Goal: Information Seeking & Learning: Learn about a topic

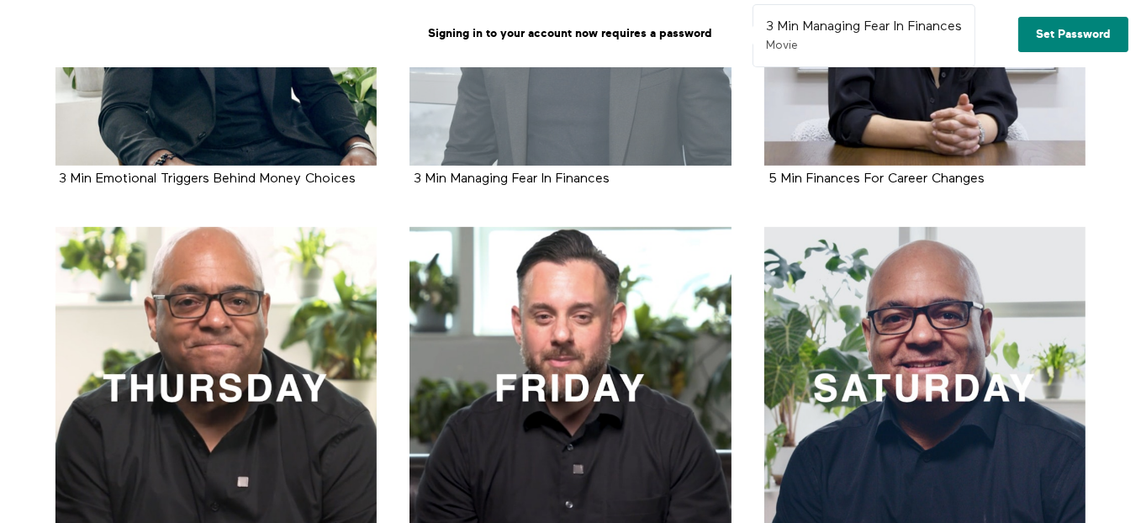
scroll to position [841, 0]
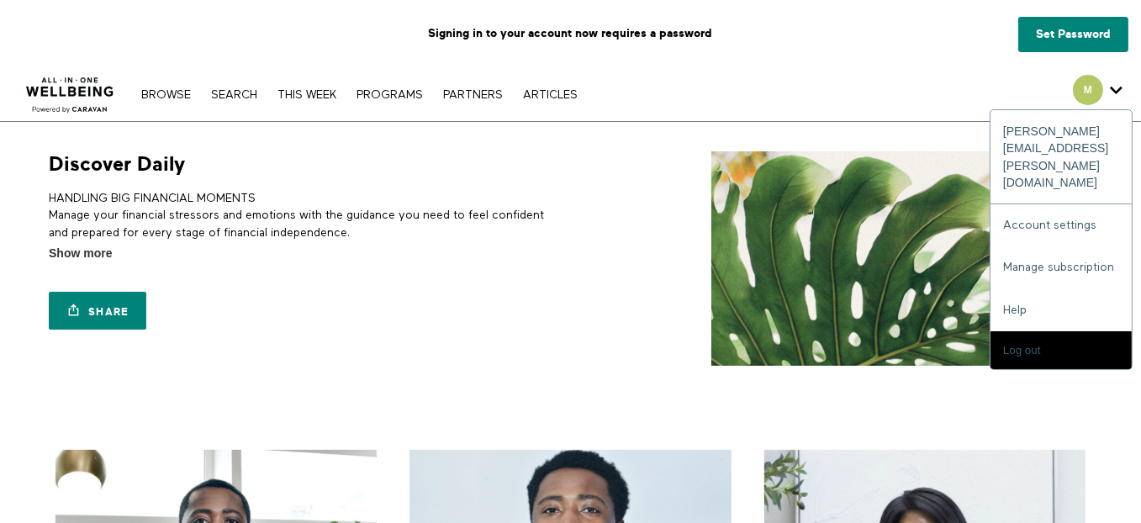
click at [1087, 97] on span "Secondary" at bounding box center [1088, 90] width 30 height 30
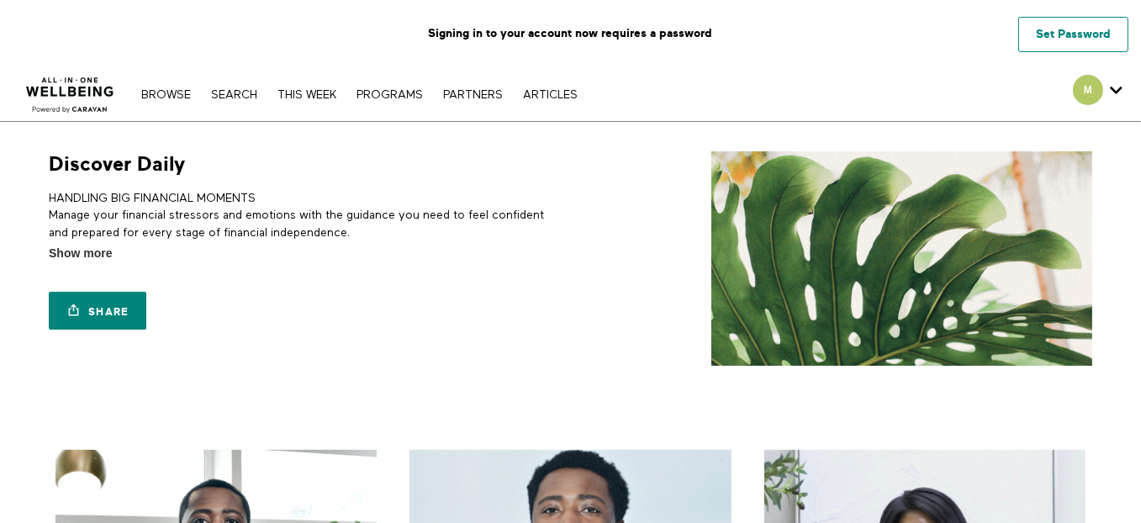
click at [1087, 47] on link "Set Password" at bounding box center [1073, 34] width 110 height 35
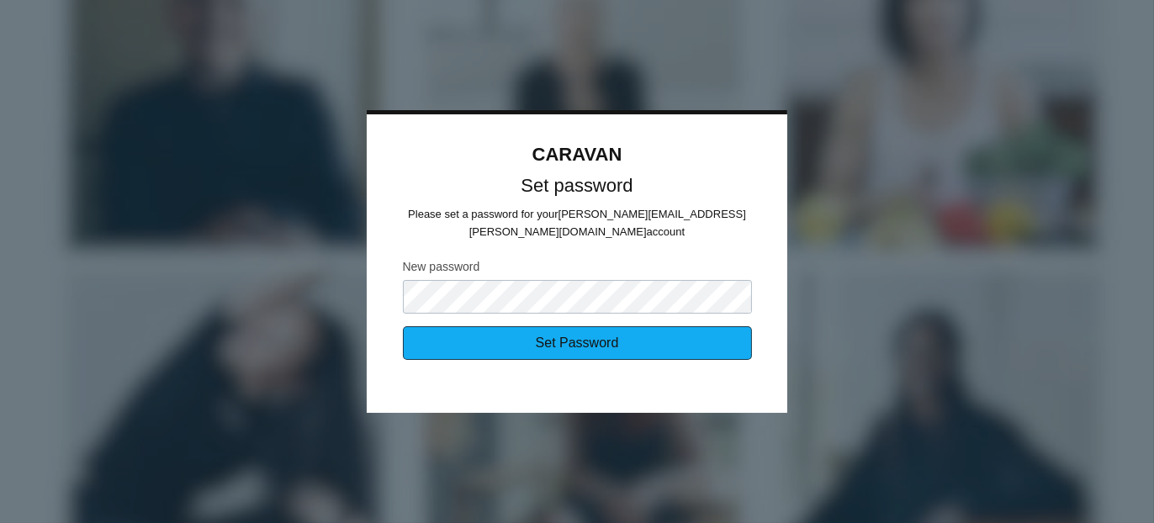
click at [539, 350] on input "Set Password" at bounding box center [577, 343] width 349 height 34
type input "Sending..."
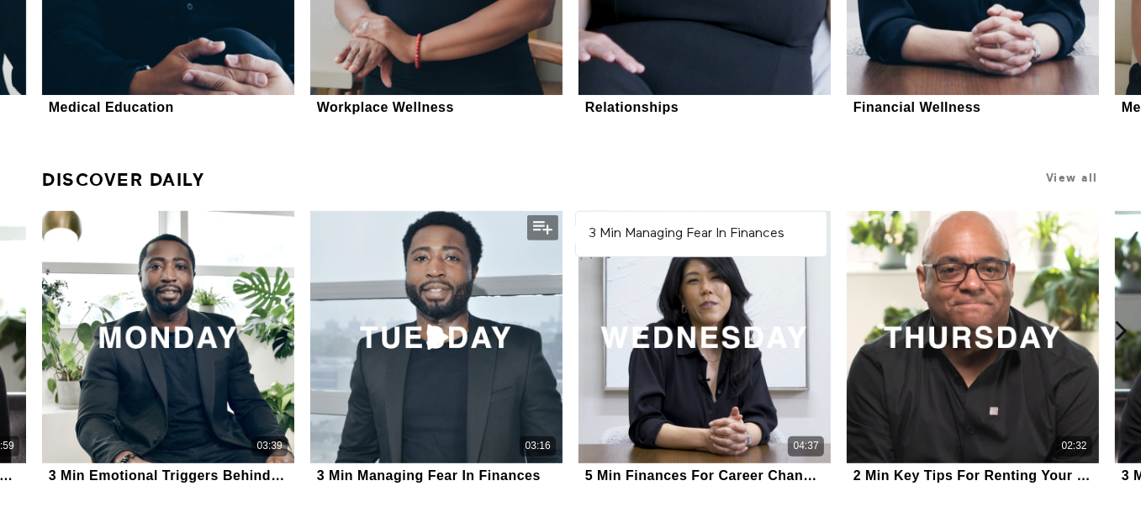
scroll to position [1177, 0]
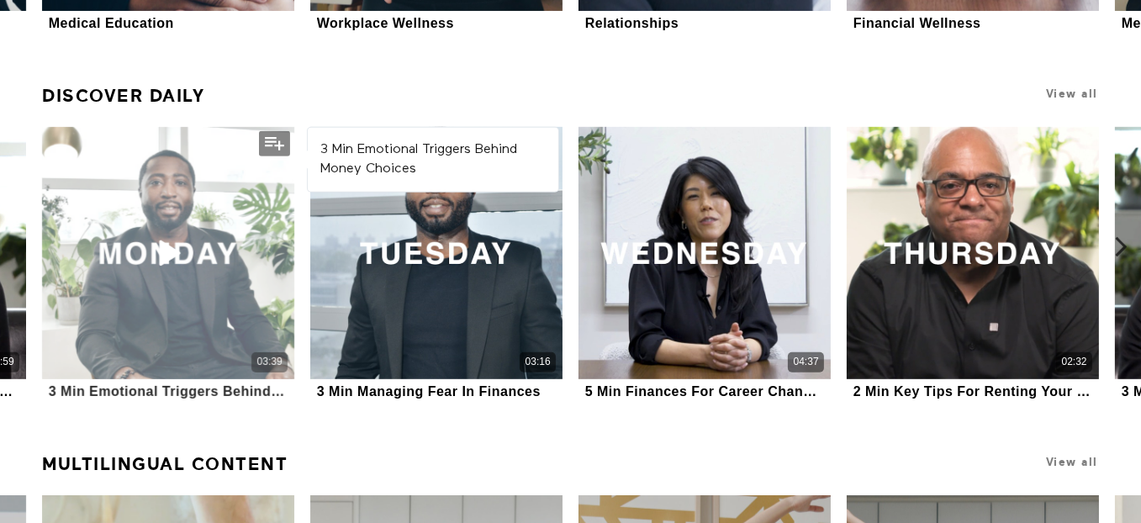
click at [164, 287] on div "03:39" at bounding box center [168, 253] width 252 height 252
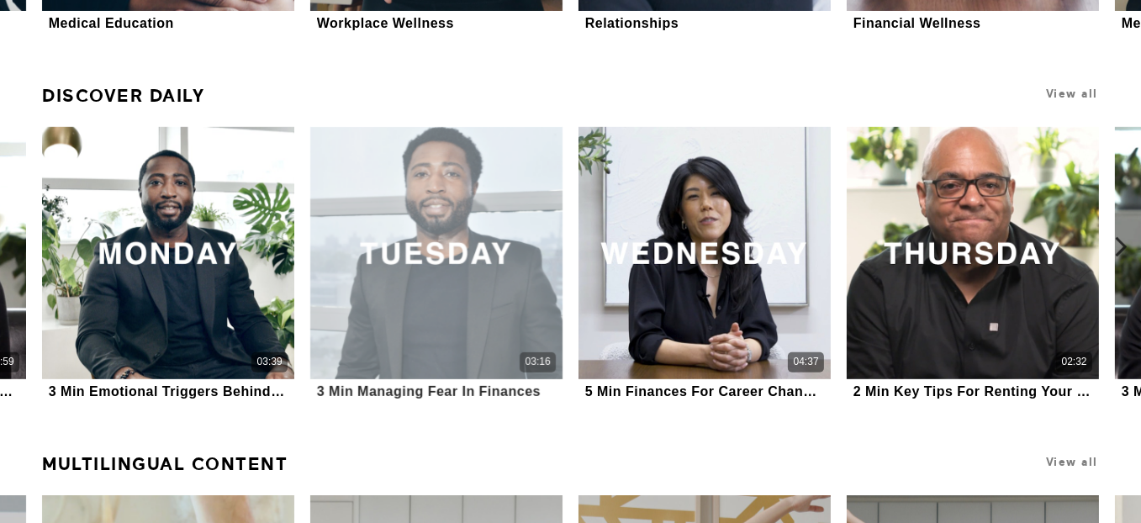
scroll to position [1172, 0]
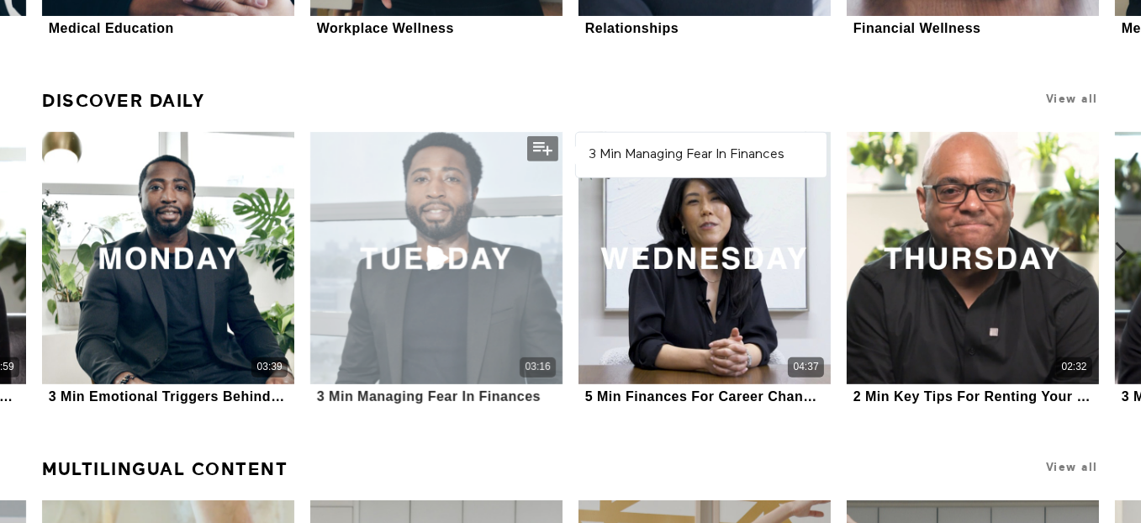
click at [422, 222] on div "03:16" at bounding box center [436, 258] width 252 height 252
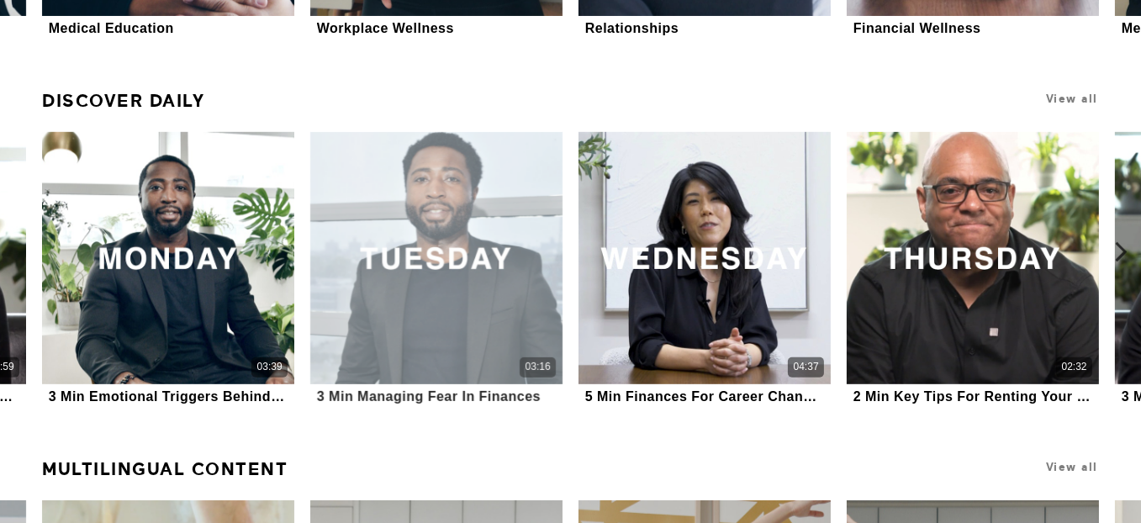
scroll to position [1167, 0]
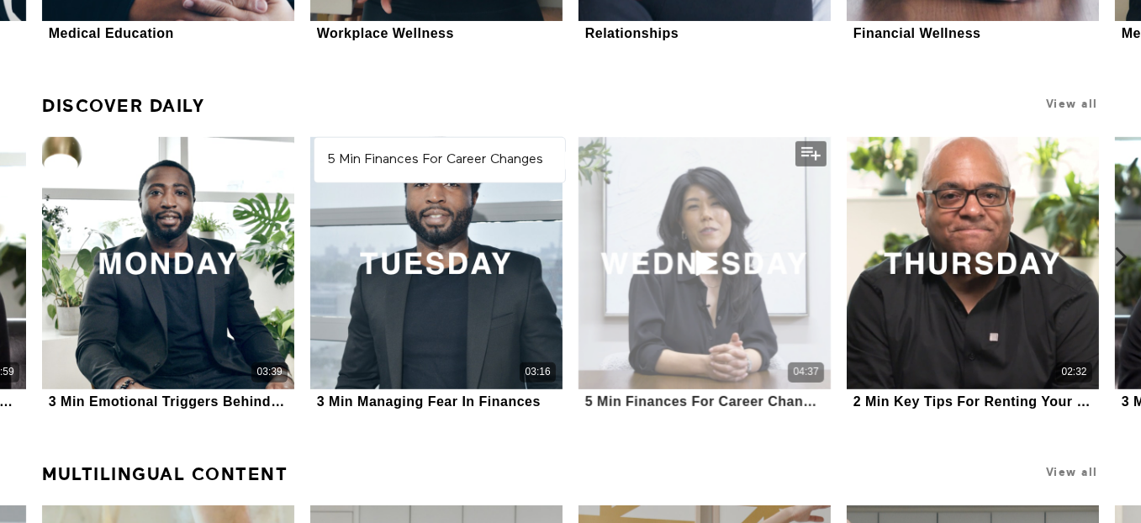
click at [725, 275] on icon at bounding box center [705, 262] width 50 height 29
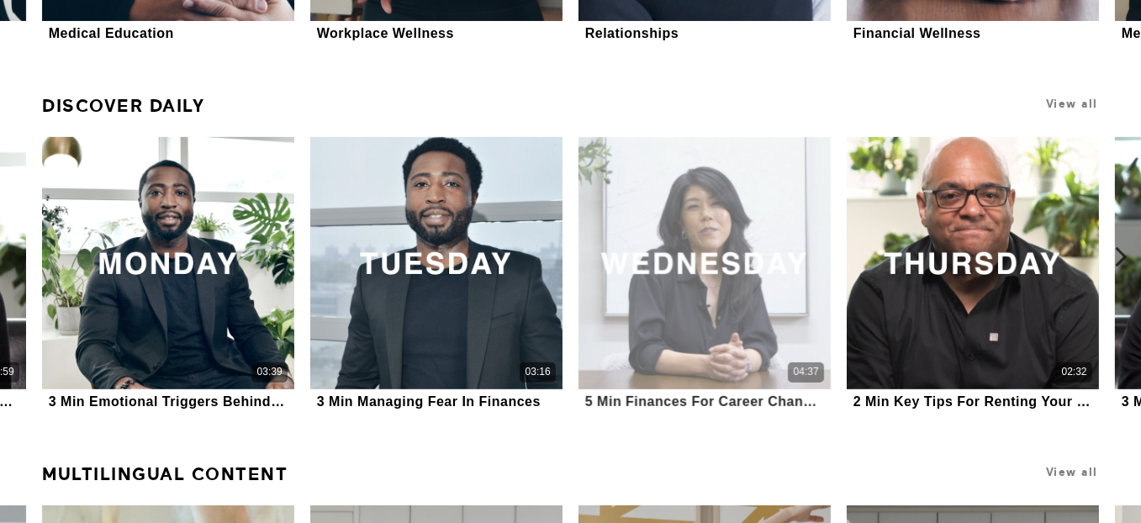
scroll to position [1162, 0]
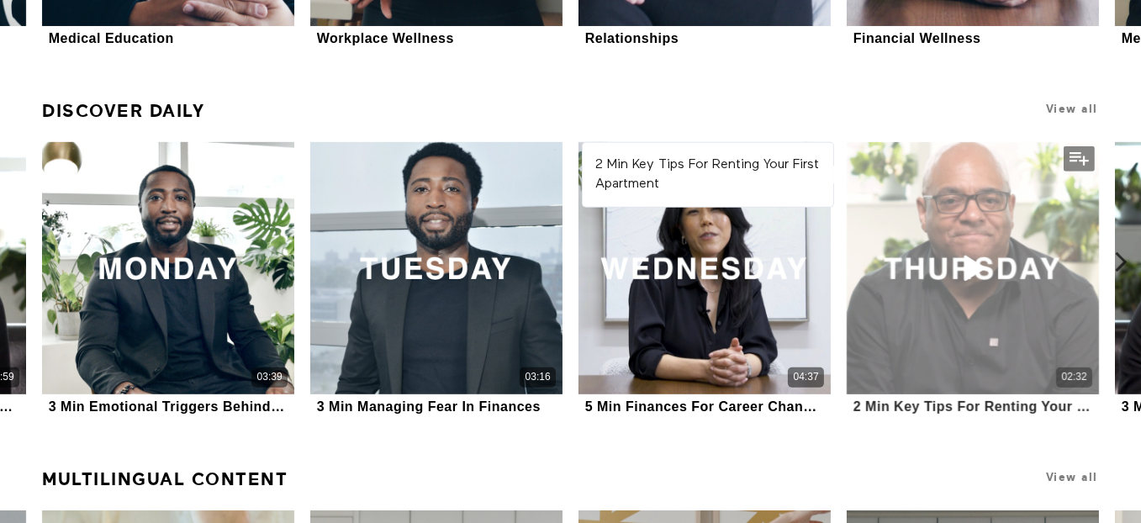
click at [975, 266] on icon at bounding box center [973, 267] width 50 height 29
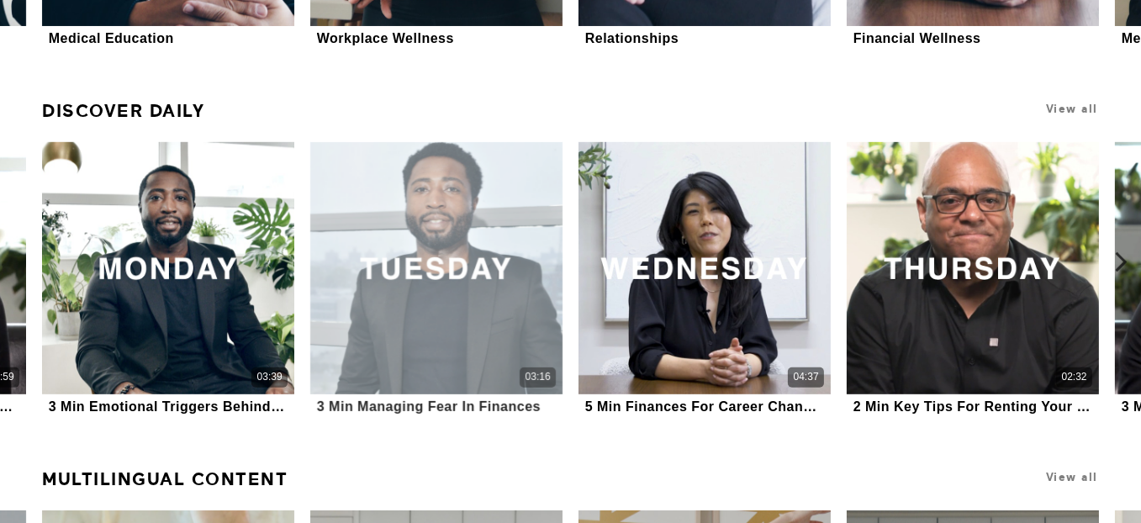
scroll to position [1158, 0]
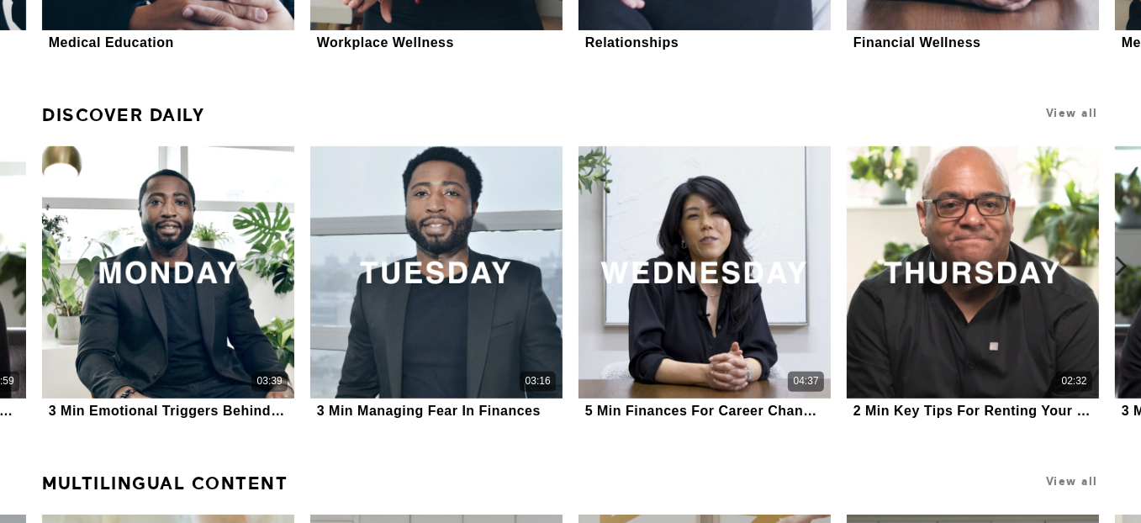
click at [1121, 262] on icon at bounding box center [1121, 266] width 21 height 21
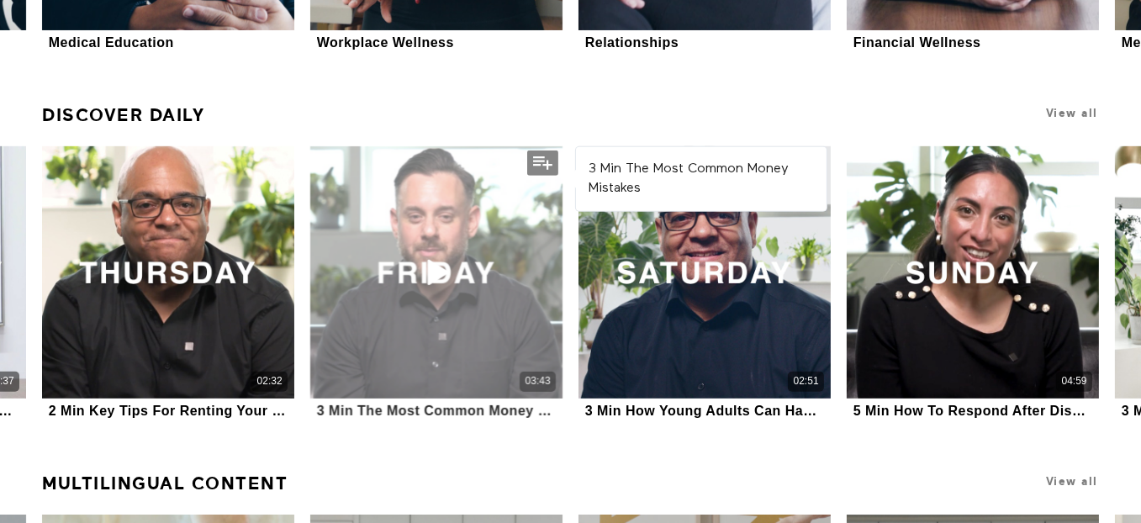
click at [490, 256] on div "03:43" at bounding box center [436, 272] width 252 height 252
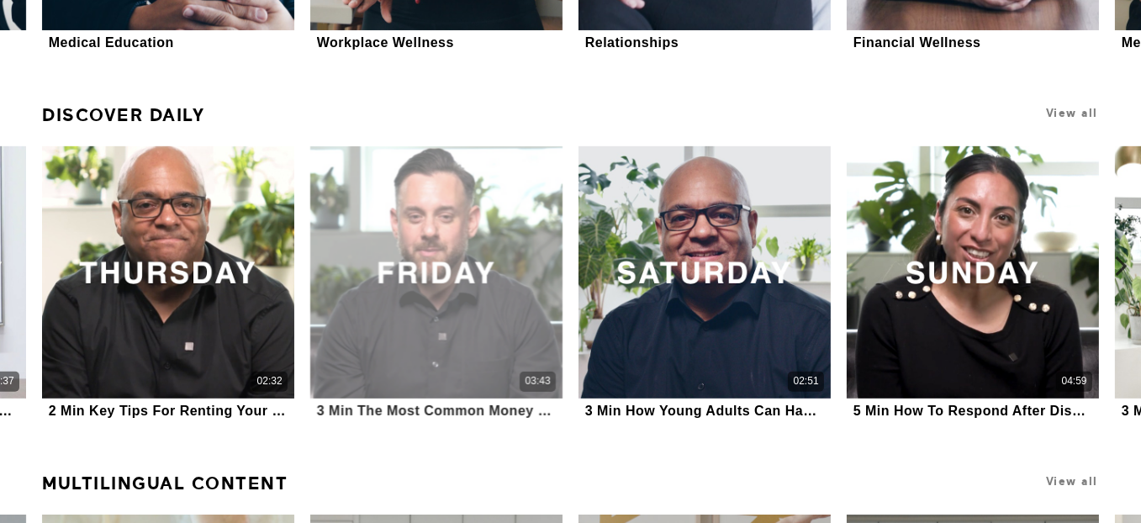
scroll to position [1153, 0]
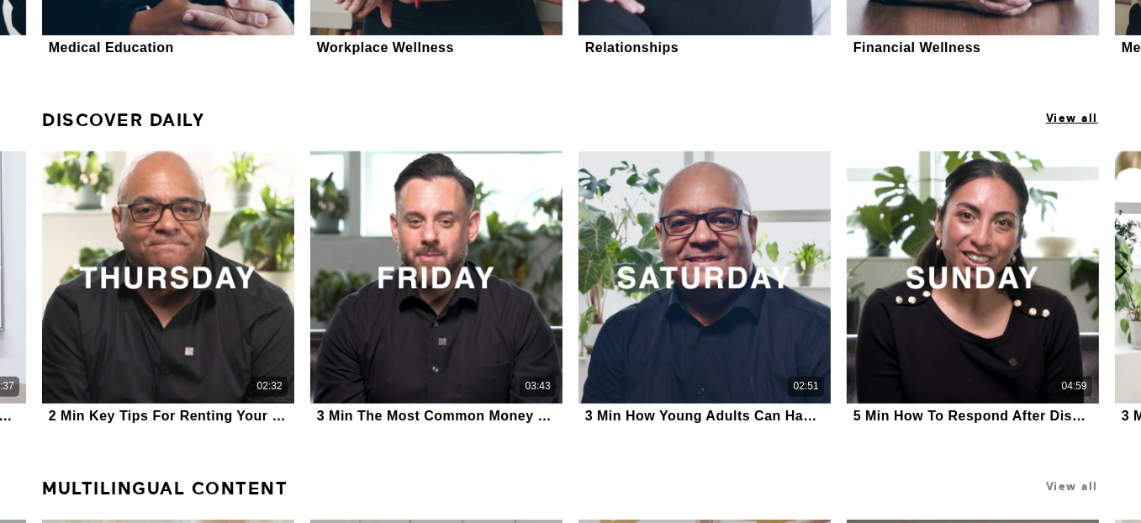
click at [1058, 112] on span "View all" at bounding box center [1072, 118] width 52 height 13
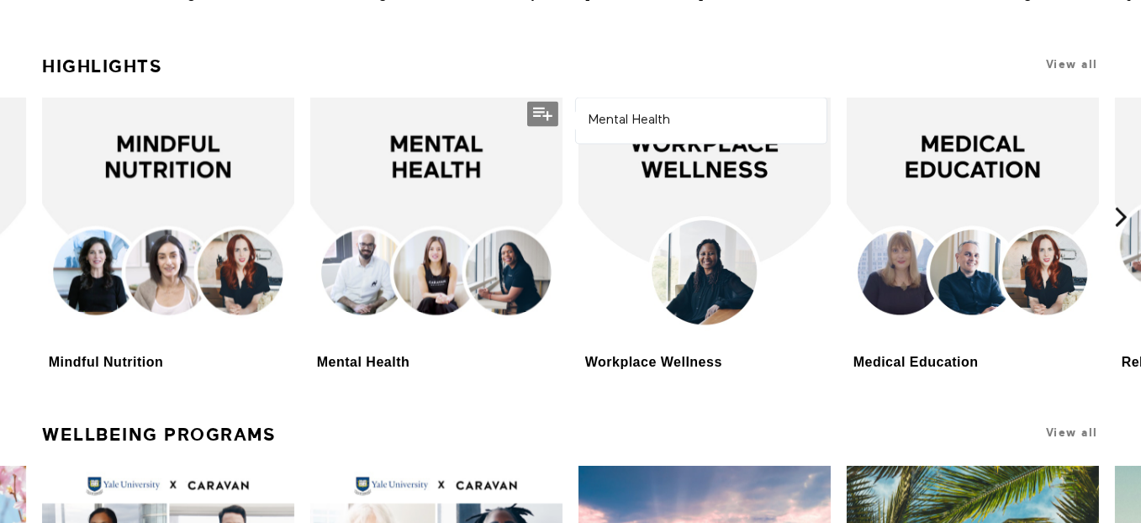
scroll to position [3240, 0]
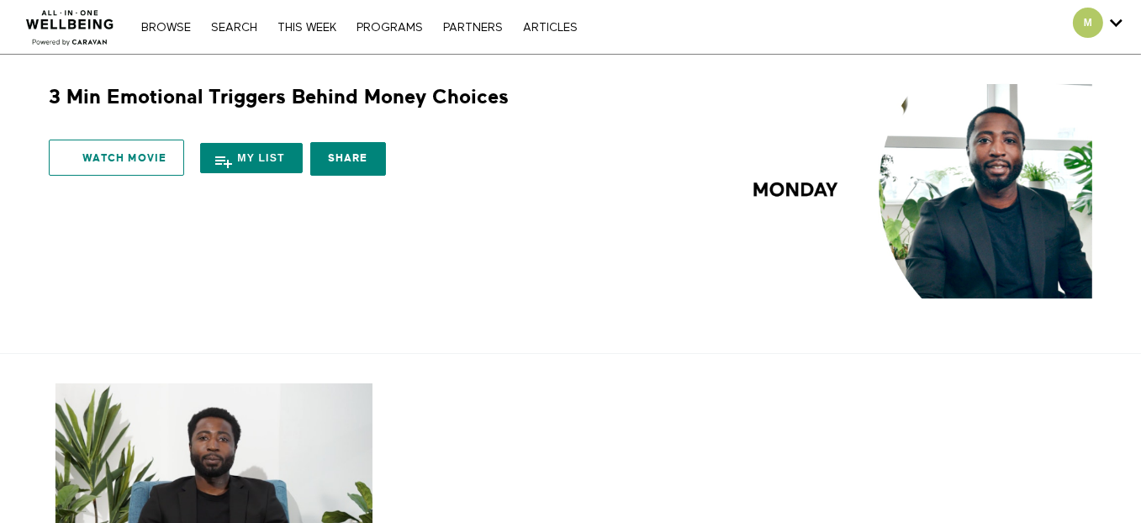
click at [101, 172] on link "Watch Movie" at bounding box center [116, 158] width 135 height 36
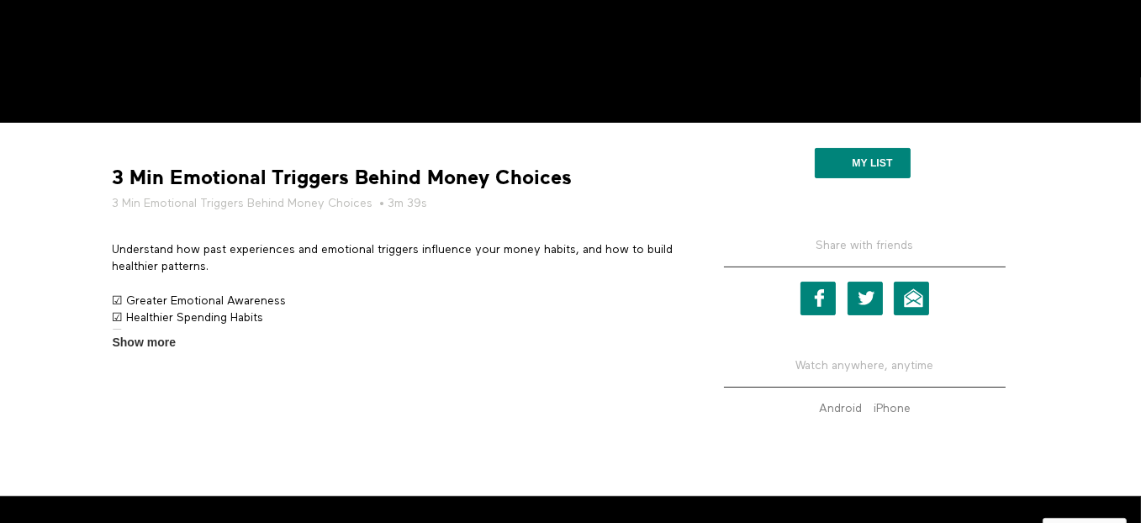
scroll to position [391, 0]
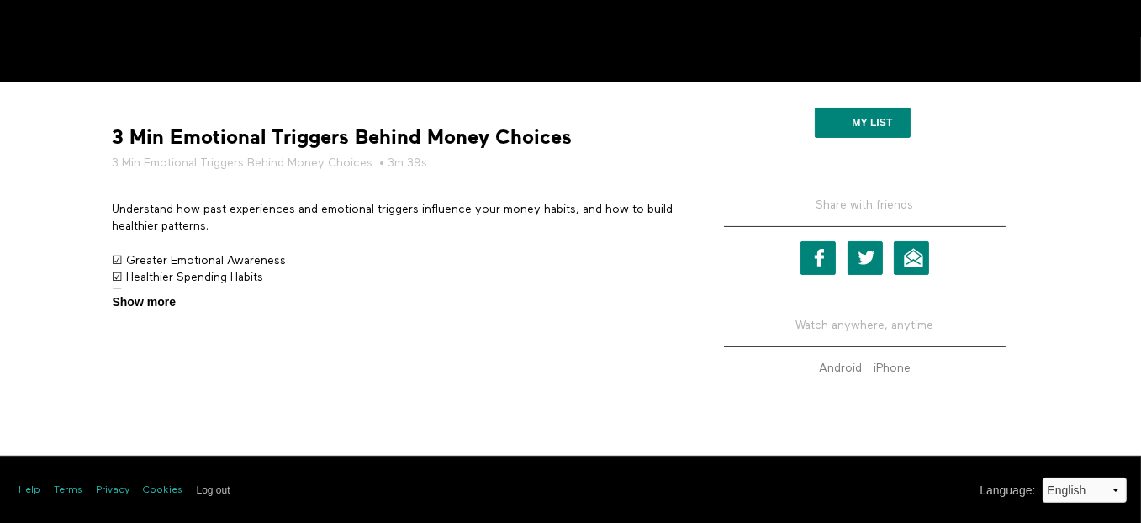
click at [143, 299] on span "Show more" at bounding box center [144, 303] width 63 height 18
click at [0, 0] on input "Show more Show less" at bounding box center [0, 0] width 0 height 0
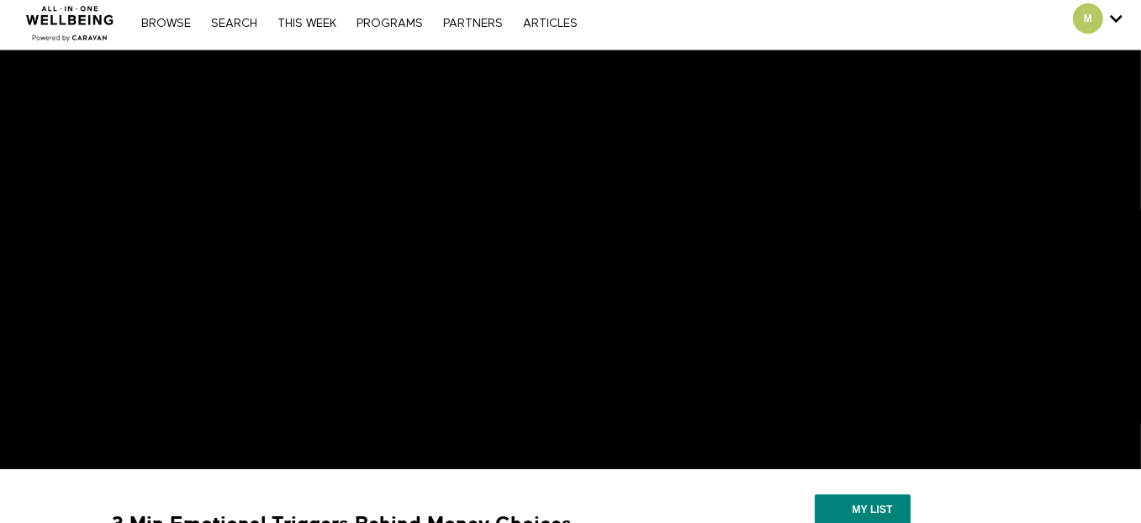
scroll to position [0, 0]
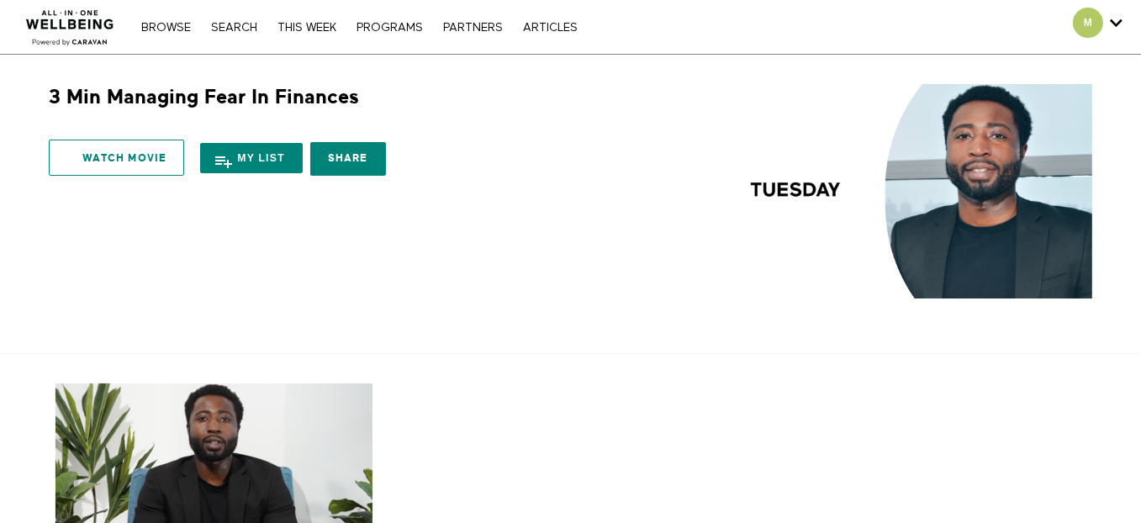
click at [167, 159] on link "Watch Movie" at bounding box center [116, 158] width 135 height 36
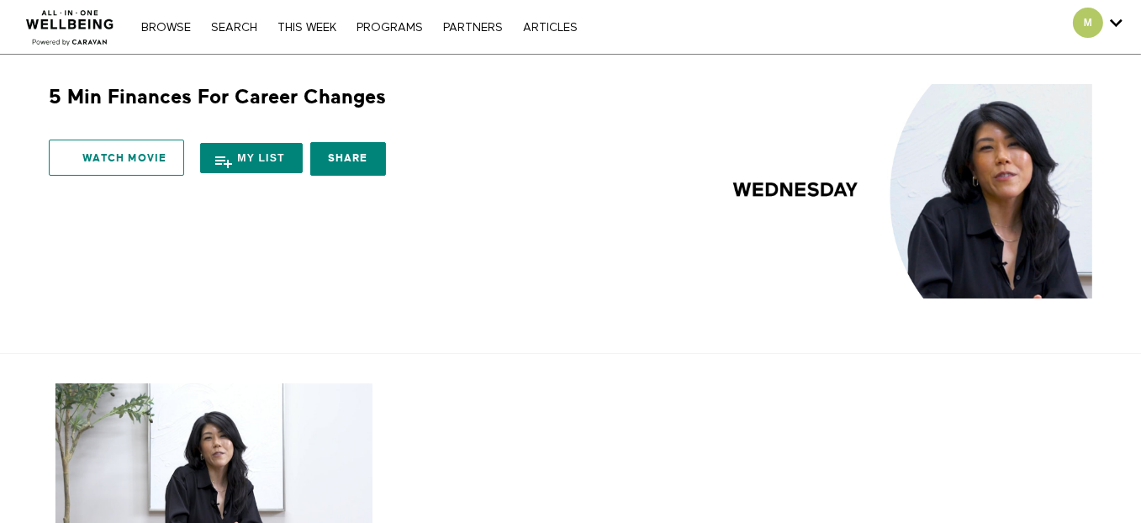
click at [119, 156] on link "Watch Movie" at bounding box center [116, 158] width 135 height 36
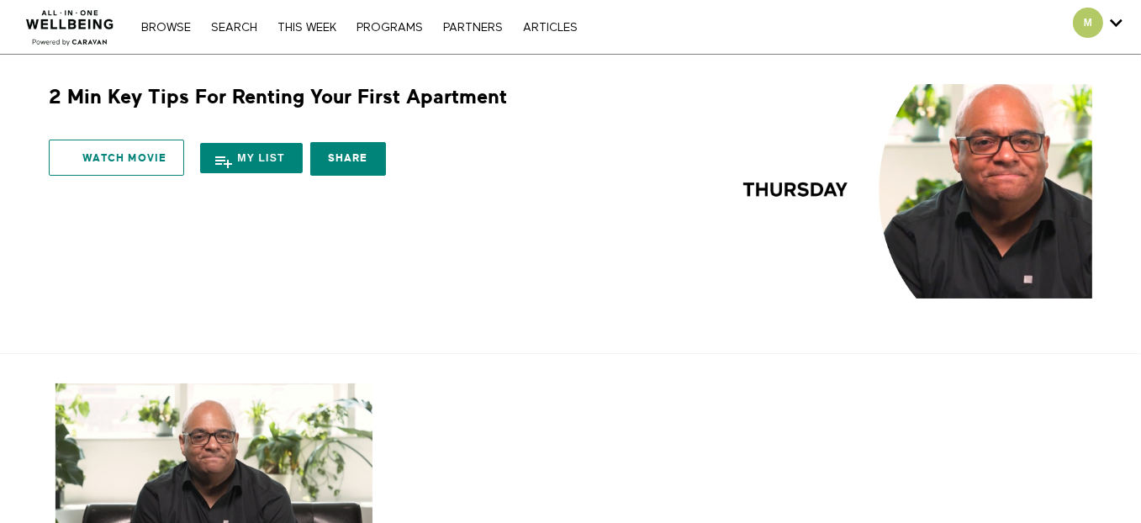
click at [98, 149] on link "Watch Movie" at bounding box center [116, 158] width 135 height 36
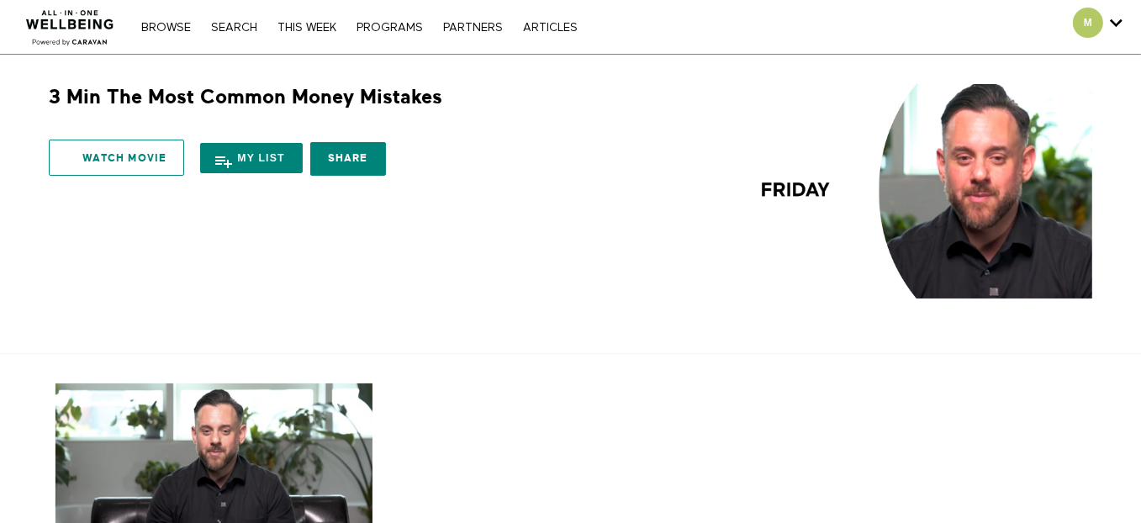
click at [122, 145] on link "Watch Movie" at bounding box center [116, 158] width 135 height 36
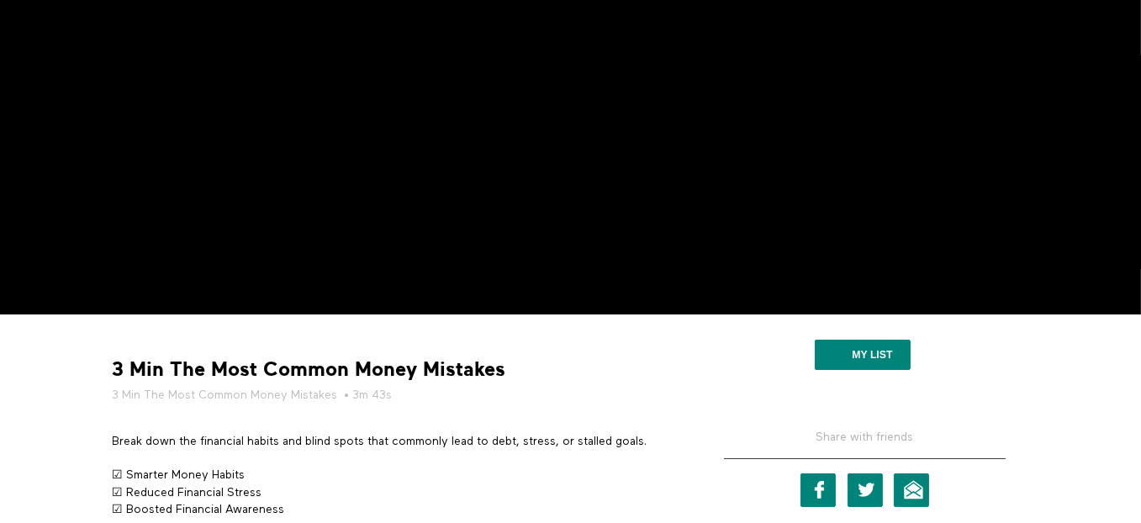
scroll to position [391, 0]
